Goal: Task Accomplishment & Management: Manage account settings

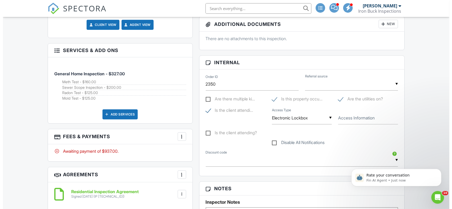
scroll to position [305, 0]
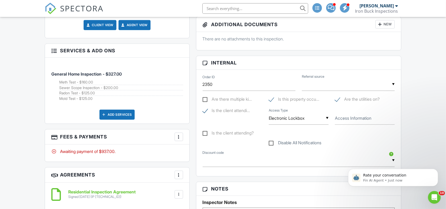
click at [180, 136] on div at bounding box center [178, 136] width 5 height 5
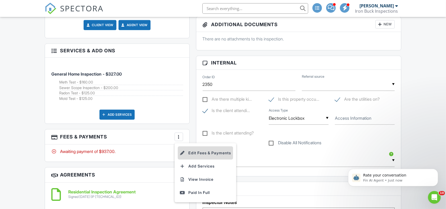
click at [204, 154] on li "Edit Fees & Payments" at bounding box center [205, 153] width 55 height 13
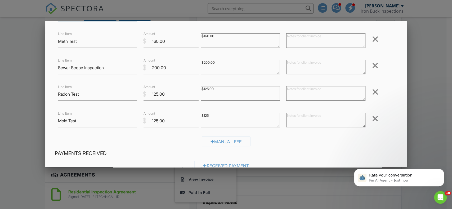
scroll to position [54, 0]
click at [156, 121] on input "125.00" at bounding box center [170, 121] width 55 height 13
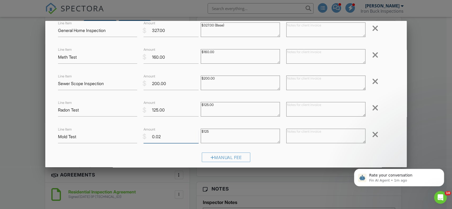
scroll to position [38, 0]
type input "0"
type input "62.5"
click at [176, 112] on input "125.00" at bounding box center [170, 110] width 55 height 13
type input "1"
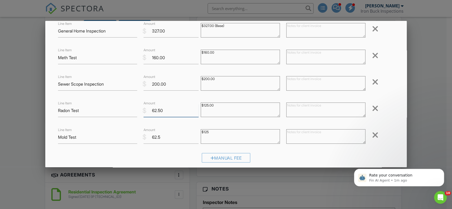
type input "62.50"
click at [171, 83] on input "200.00" at bounding box center [170, 84] width 55 height 13
type input "2"
type input "100"
click at [170, 60] on input "160.00" at bounding box center [170, 57] width 55 height 13
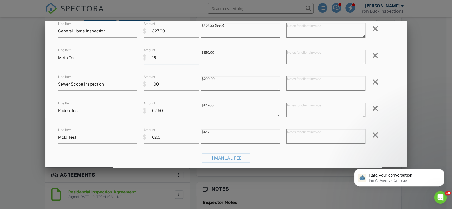
type input "1"
type input "80.0"
click at [159, 90] on input "100" at bounding box center [170, 84] width 55 height 13
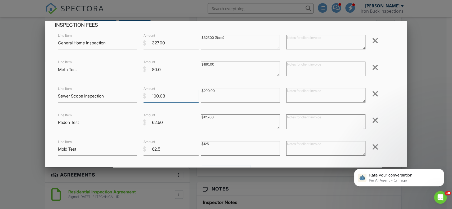
scroll to position [26, 0]
type input "100.08"
click at [172, 43] on input "327.00" at bounding box center [170, 43] width 55 height 13
type input "3"
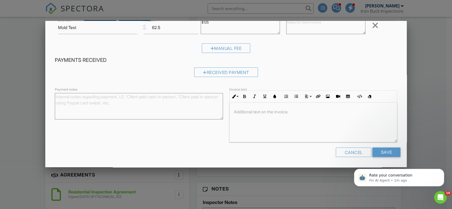
scroll to position [147, 0]
type input "163.52"
click at [376, 151] on input "Save" at bounding box center [386, 153] width 28 height 10
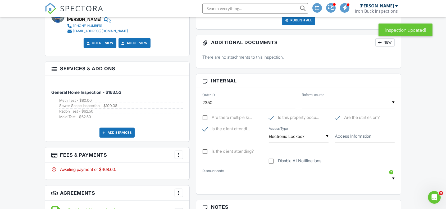
click at [178, 156] on div at bounding box center [178, 154] width 5 height 5
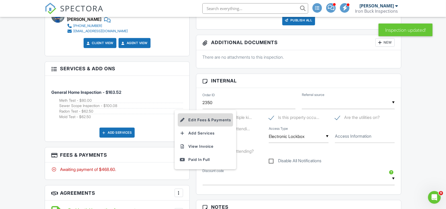
click at [212, 118] on li "Edit Fees & Payments" at bounding box center [205, 120] width 55 height 13
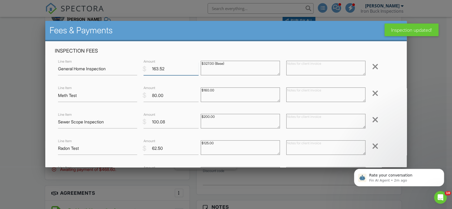
click at [174, 70] on input "163.52" at bounding box center [170, 68] width 55 height 13
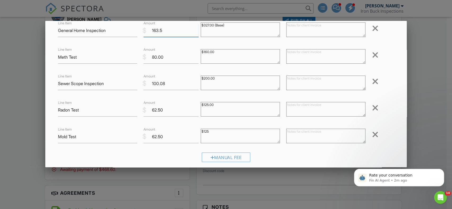
scroll to position [40, 0]
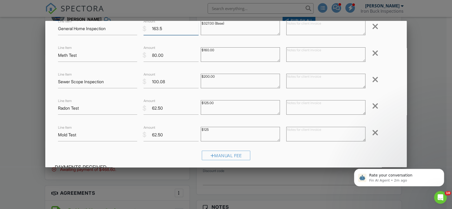
type input "163.5"
click at [173, 78] on input "100.08" at bounding box center [170, 81] width 55 height 13
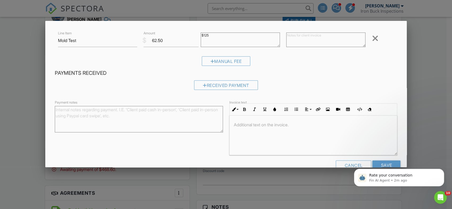
scroll to position [0, 0]
type input "99.98"
click at [376, 164] on body "Rate your conversation Fin AI Agent • 2m ago" at bounding box center [399, 176] width 102 height 33
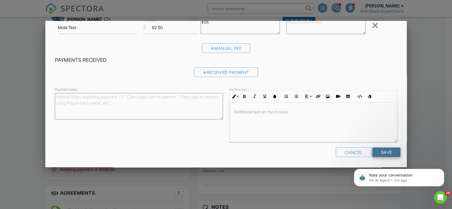
click at [382, 152] on input "Save" at bounding box center [386, 153] width 28 height 10
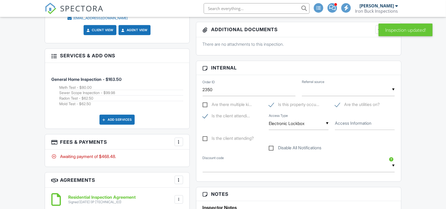
scroll to position [354, 0]
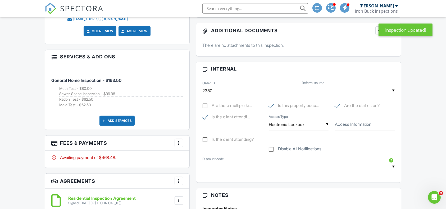
click at [178, 143] on div at bounding box center [178, 143] width 5 height 5
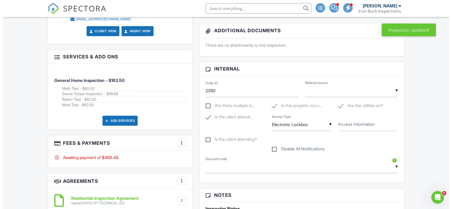
scroll to position [0, 0]
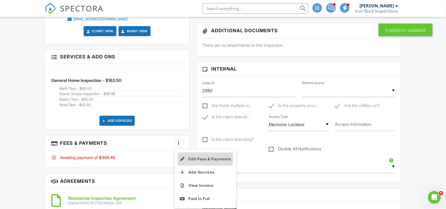
click at [203, 158] on li "Edit Fees & Payments" at bounding box center [205, 159] width 55 height 13
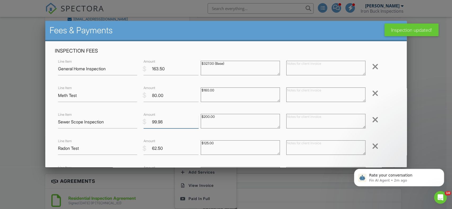
click at [179, 121] on input "99.98" at bounding box center [170, 122] width 55 height 13
type input "9"
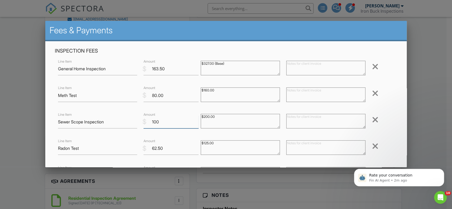
type input "100"
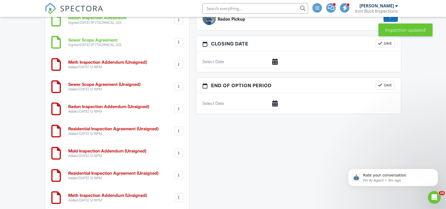
scroll to position [675, 0]
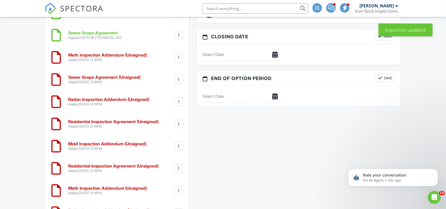
click at [178, 57] on div at bounding box center [178, 57] width 5 height 5
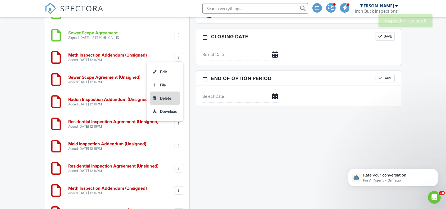
click at [169, 98] on li "Delete" at bounding box center [165, 98] width 30 height 13
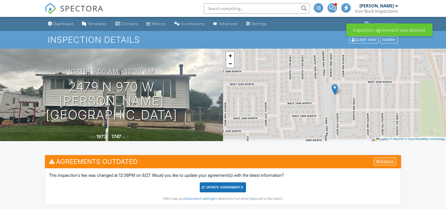
click at [383, 158] on div "Dismiss" at bounding box center [385, 162] width 22 height 8
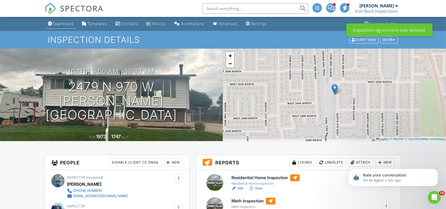
click at [65, 27] on link "Dashboard" at bounding box center [61, 24] width 30 height 10
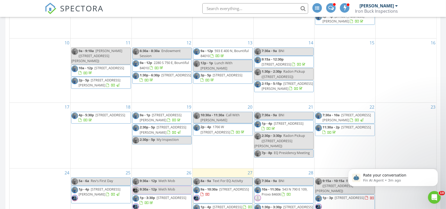
scroll to position [454, 0]
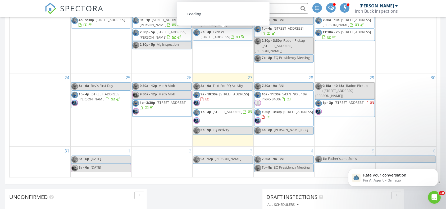
click at [222, 92] on span "[STREET_ADDRESS]" at bounding box center [234, 94] width 30 height 5
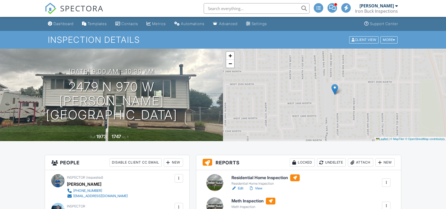
scroll to position [290, 0]
